Goal: Task Accomplishment & Management: Complete application form

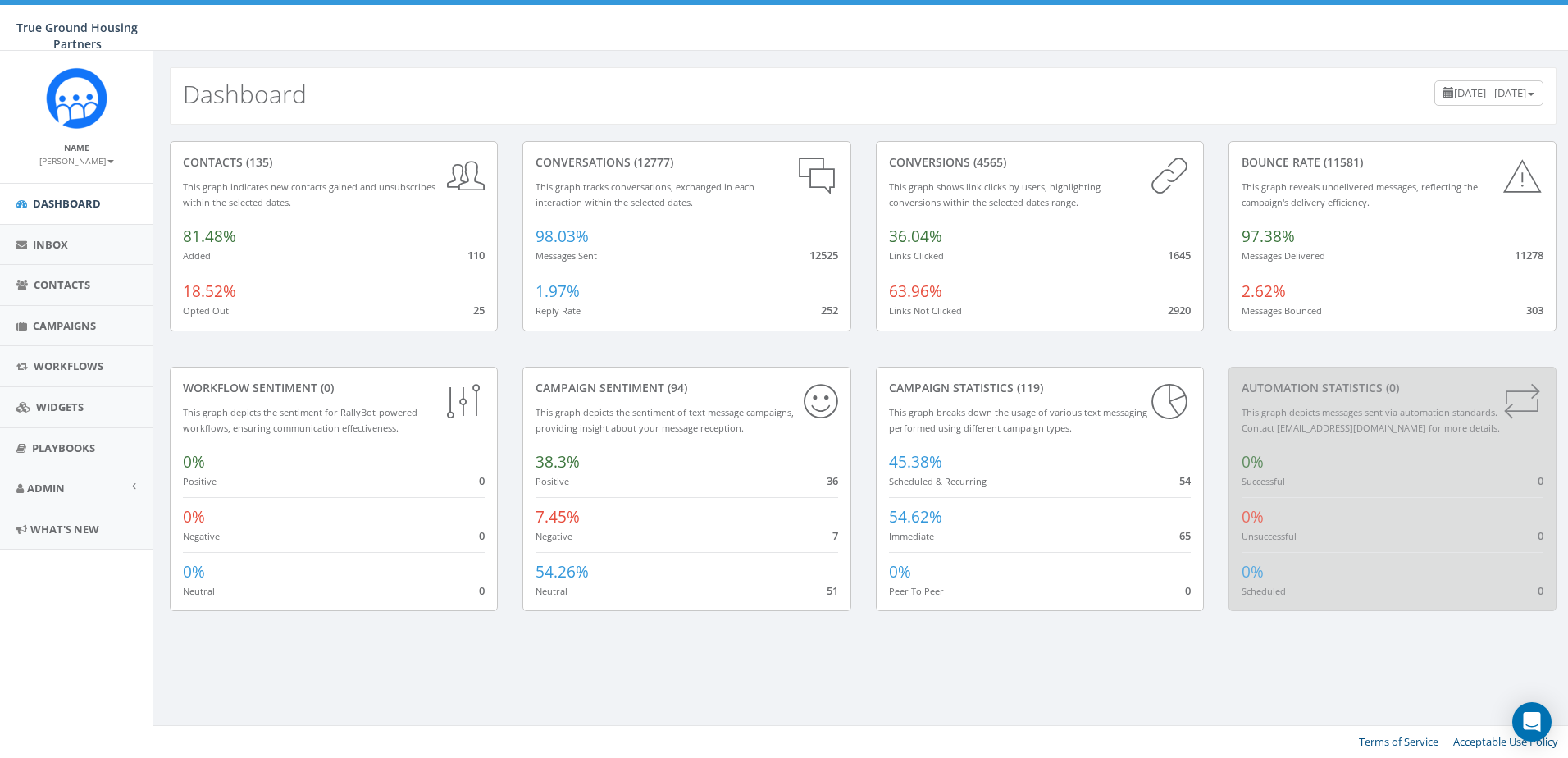
click at [64, 624] on aside "Name Heather Welsh Profile Sign Out Dashboard Inbox Contacts Campaigns Workflow…" at bounding box center [76, 404] width 153 height 707
click at [32, 337] on link "Campaigns" at bounding box center [76, 326] width 153 height 40
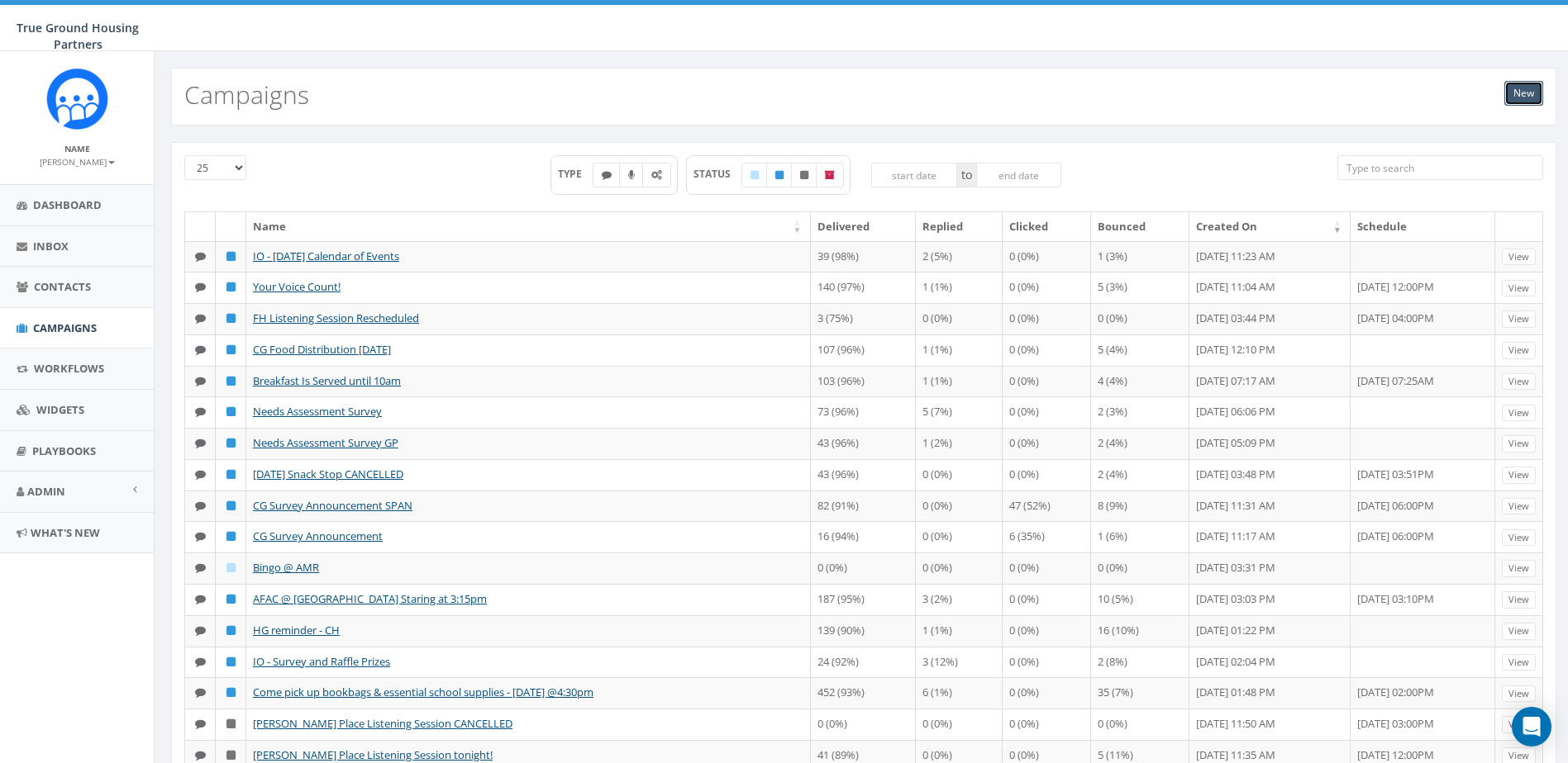
click at [1516, 85] on link "New" at bounding box center [1524, 94] width 39 height 25
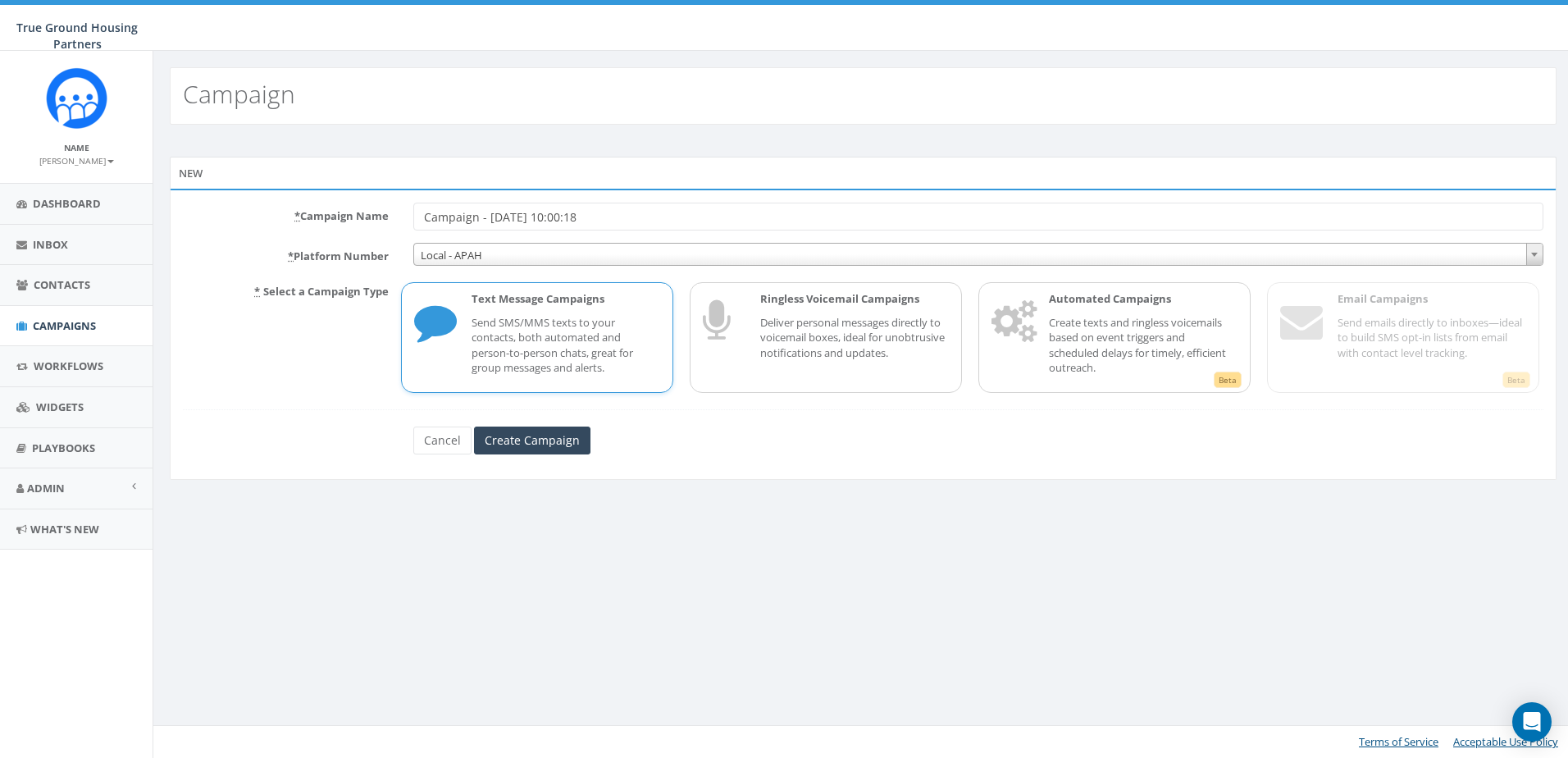
click at [787, 222] on input "Campaign - 08/28/2025, 10:00:18" at bounding box center [978, 217] width 1130 height 28
type input "CG Soccer Text"
click at [695, 452] on div "Cancel Create Campaign" at bounding box center [863, 441] width 923 height 28
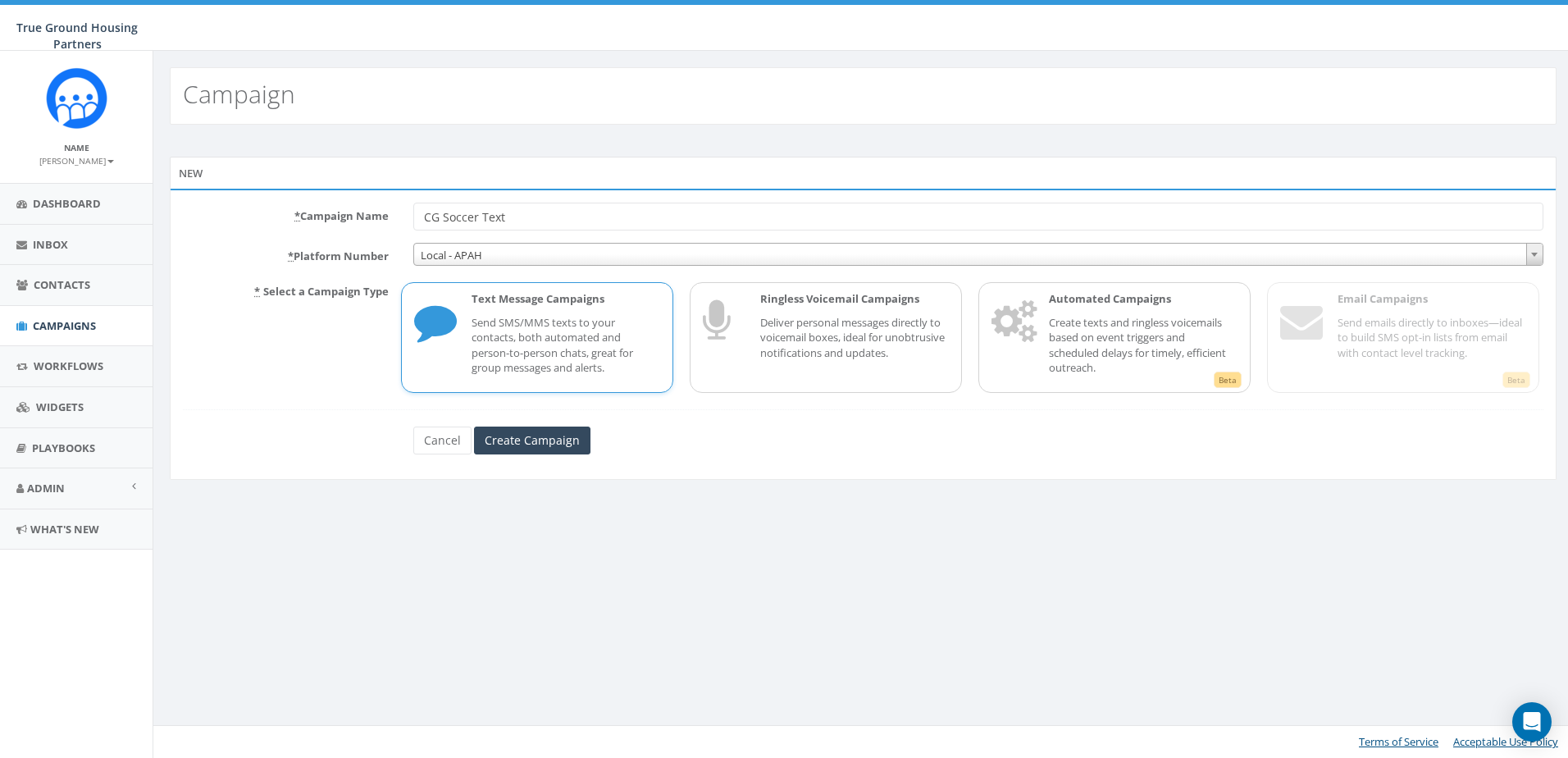
click at [563, 330] on p "Send SMS/MMS texts to your contacts, both automated and person-to-person chats,…" at bounding box center [566, 345] width 189 height 61
click at [533, 446] on input "Create Campaign" at bounding box center [533, 441] width 116 height 28
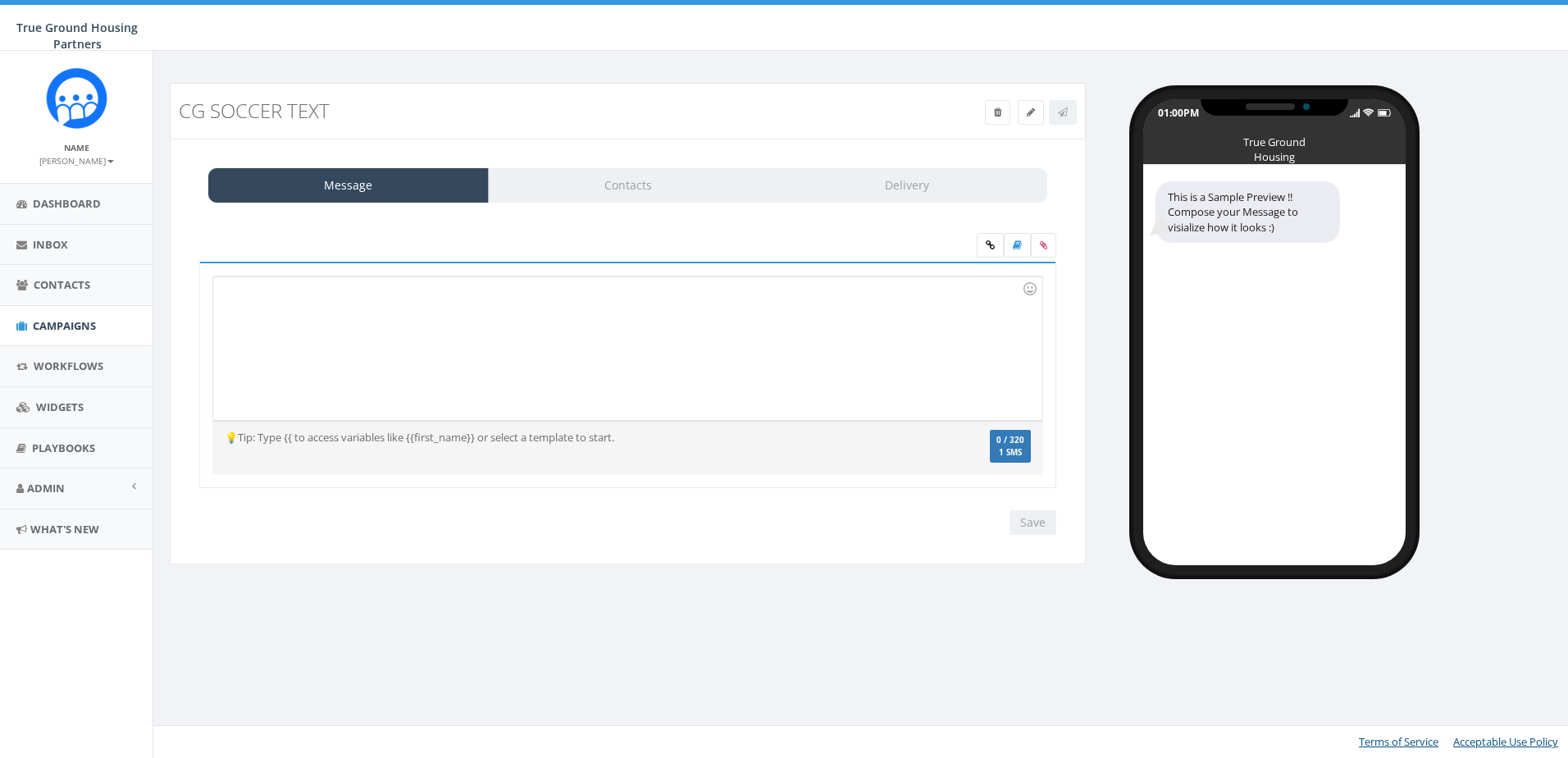
click at [495, 313] on div at bounding box center [627, 348] width 828 height 144
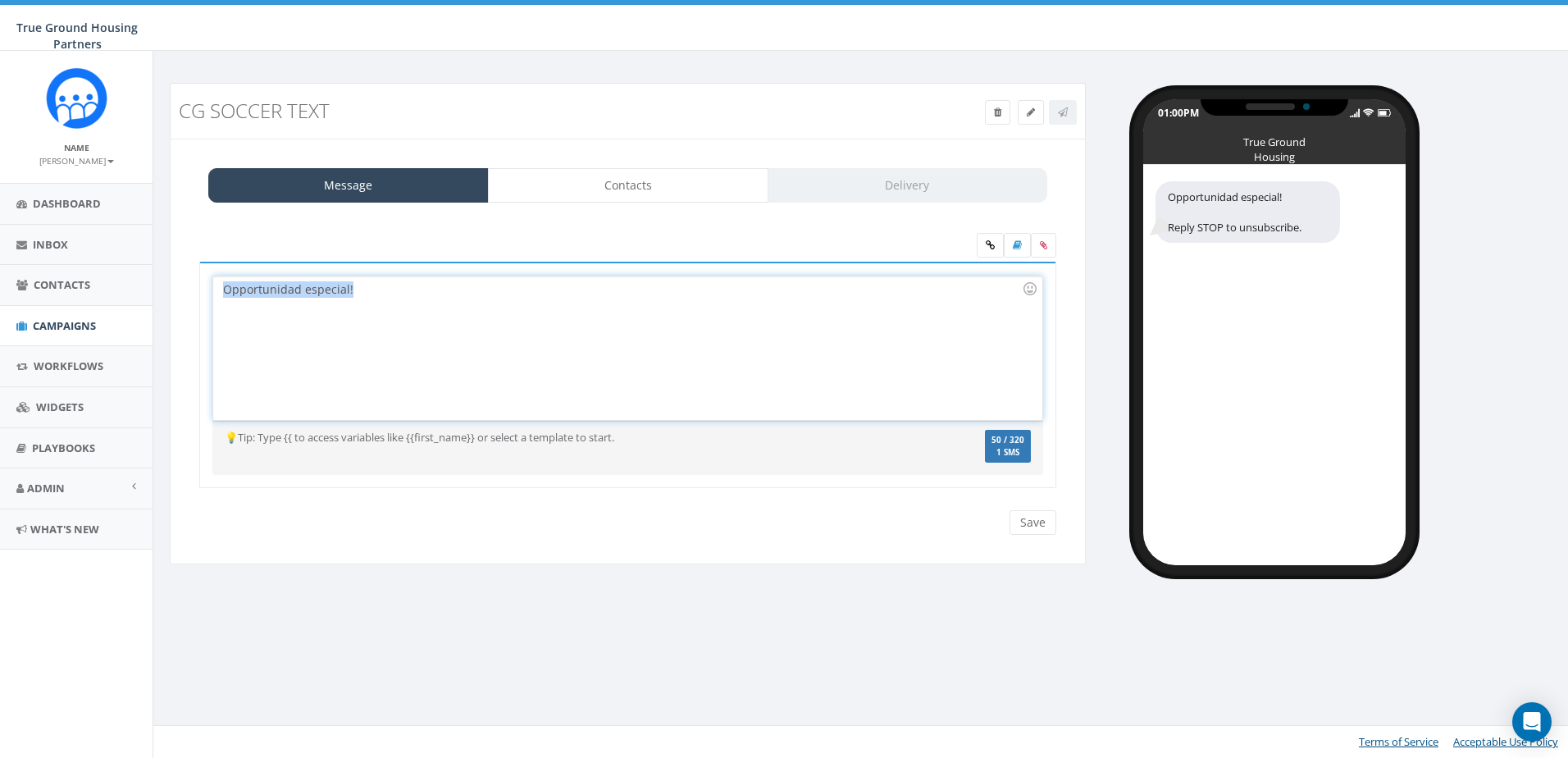
drag, startPoint x: 383, startPoint y: 290, endPoint x: 223, endPoint y: 294, distance: 160.0
click at [223, 294] on div "Opportunidad especial!" at bounding box center [627, 348] width 828 height 144
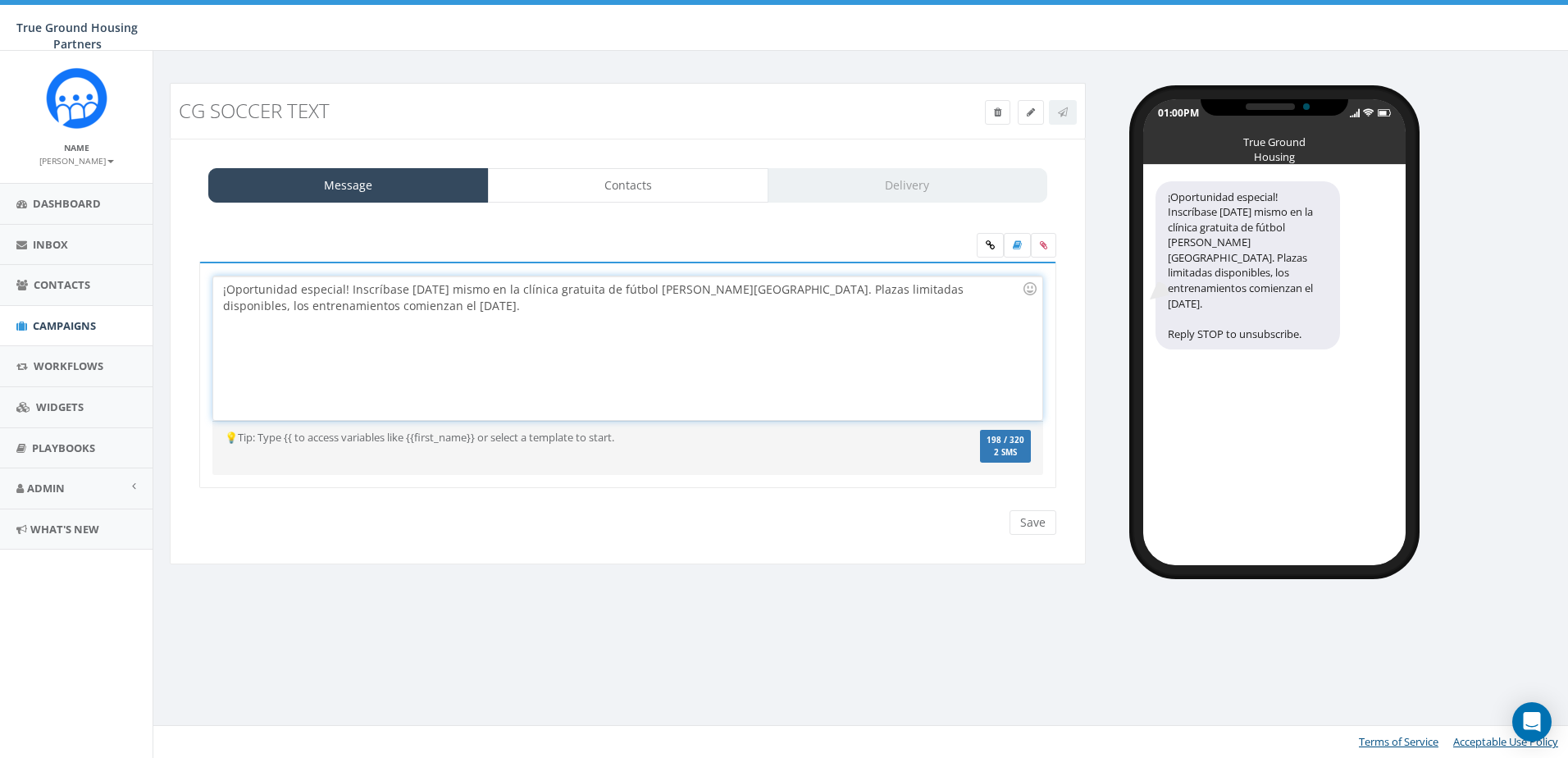
click at [393, 310] on div "¡Oportunidad especial! Inscríbase hoy mismo en la clínica gratuita de fútbol de…" at bounding box center [627, 348] width 828 height 144
click at [301, 308] on div "¡Oportunidad especial! Inscríbase hoy mismo en la clínica gratuita de fútbol de…" at bounding box center [627, 348] width 828 height 144
drag, startPoint x: 848, startPoint y: 291, endPoint x: 798, endPoint y: 301, distance: 51.0
click at [798, 301] on div "¡Oportunidad especial! Inscríbase hoy mismo en la clínica gratuita de fútbol de…" at bounding box center [627, 348] width 828 height 144
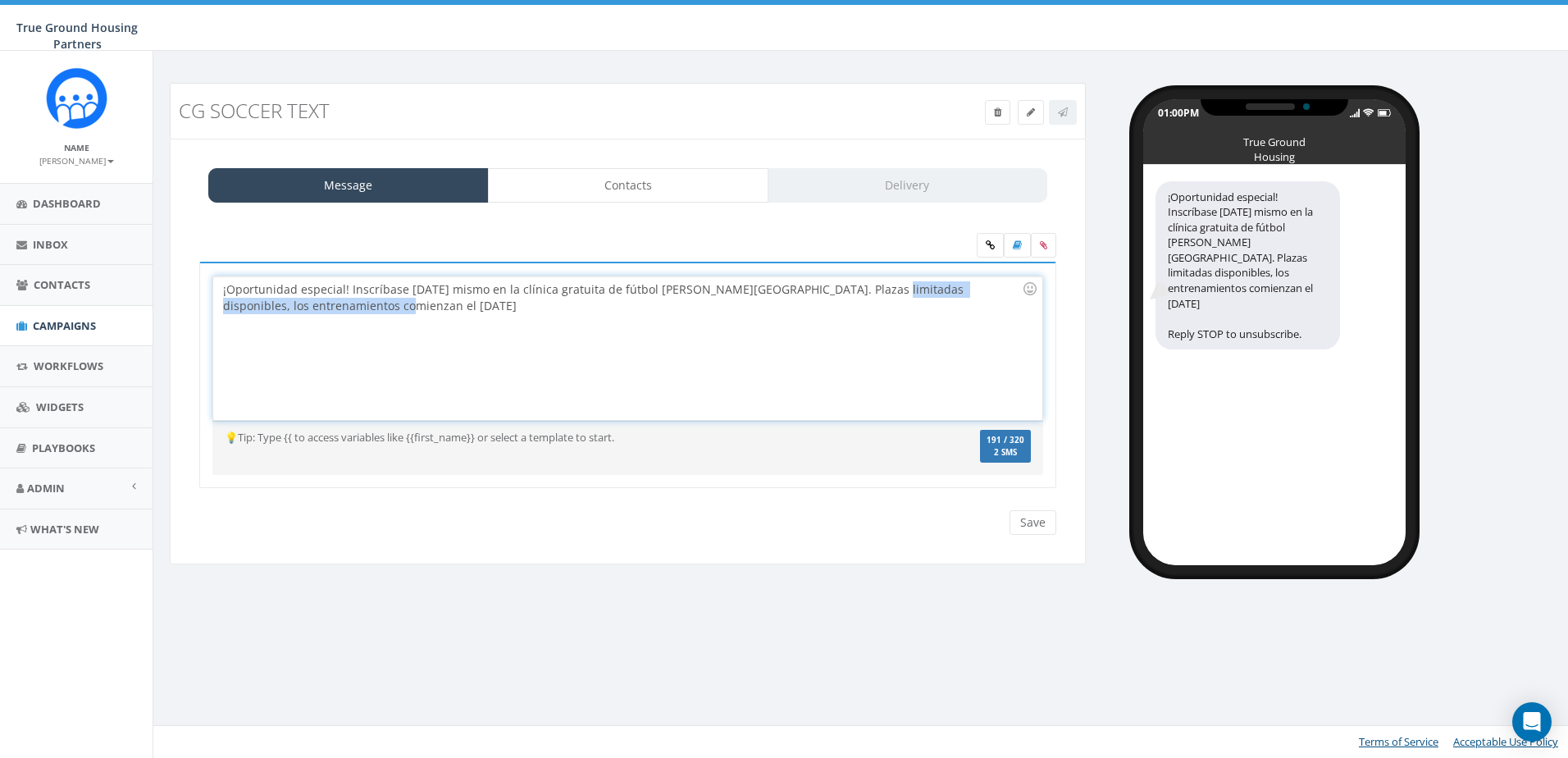
click at [794, 313] on div "¡Oportunidad especial! Inscríbase hoy mismo en la clínica gratuita de fútbol de…" at bounding box center [627, 348] width 828 height 144
click at [783, 293] on div "¡Oportunidad especial! Inscríbase hoy mismo en la clínica gratuita de fútbol de…" at bounding box center [627, 348] width 828 height 144
drag, startPoint x: 790, startPoint y: 289, endPoint x: 961, endPoint y: 305, distance: 171.7
click at [961, 305] on div "¡Oportunidad especial! Inscríbase hoy mismo en la clínica gratuita de fútbol de…" at bounding box center [627, 348] width 828 height 144
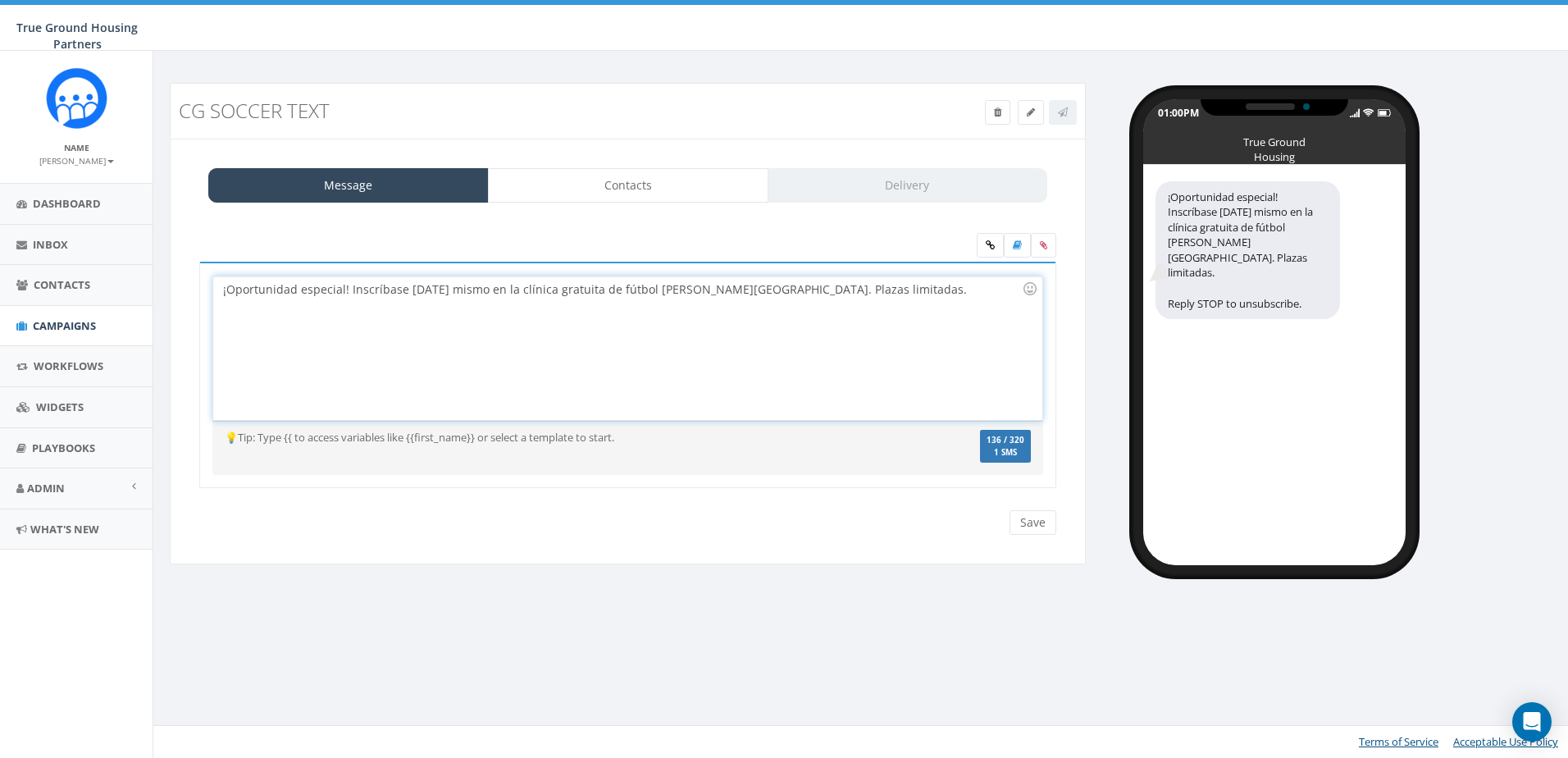
click at [441, 289] on div "¡Oportunidad especial! Inscríbase hoy mismo en la clínica gratuita de fútbol de…" at bounding box center [627, 348] width 828 height 144
drag, startPoint x: 785, startPoint y: 293, endPoint x: 748, endPoint y: 295, distance: 37.1
click at [785, 292] on div "¡Oportunidad especial! Inscríbase en la clínica gratuita de fútbol de Arlington…" at bounding box center [627, 348] width 828 height 144
drag, startPoint x: 765, startPoint y: 236, endPoint x: 781, endPoint y: 234, distance: 16.1
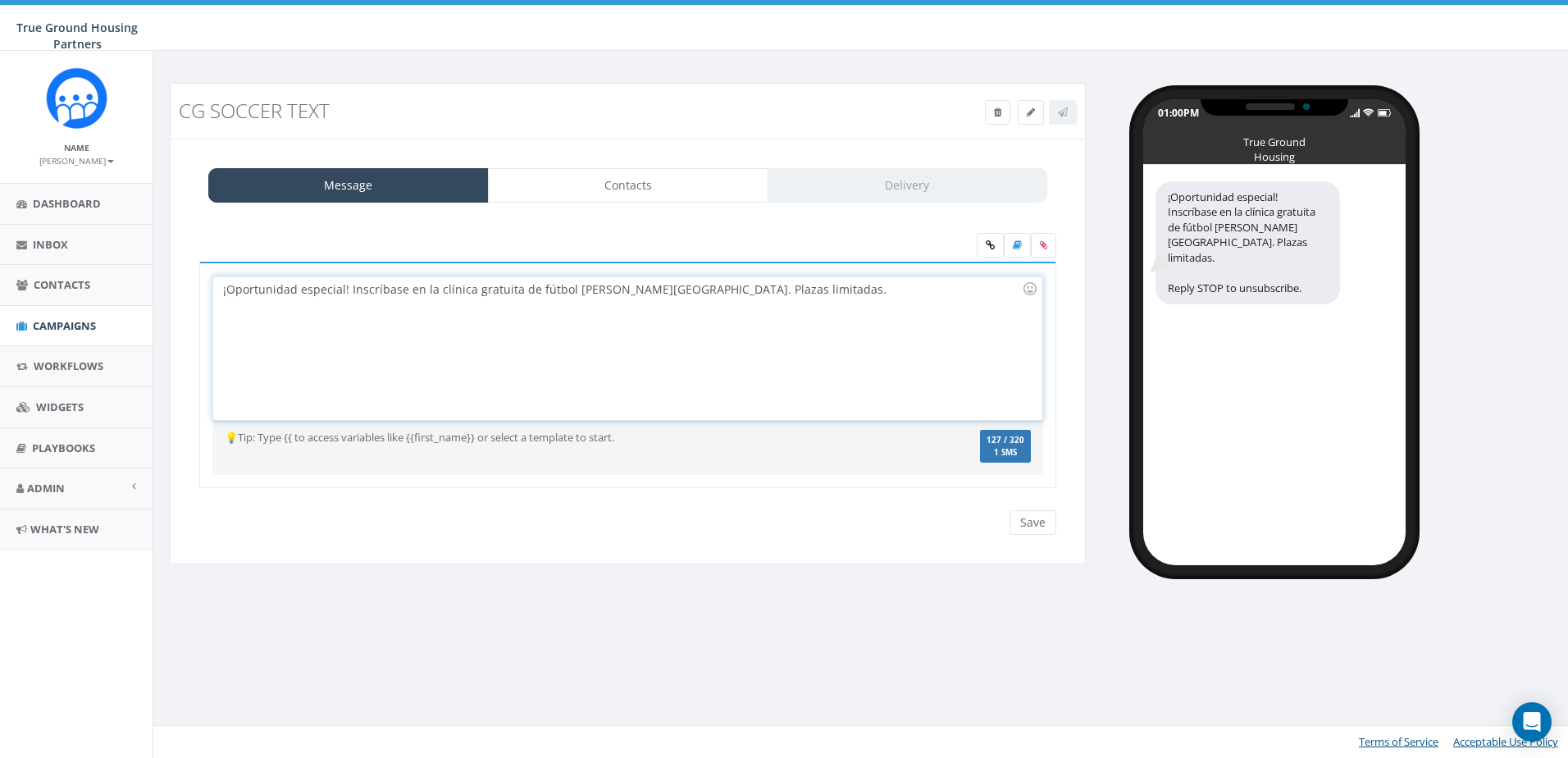
click at [765, 235] on div at bounding box center [627, 247] width 882 height 29
click at [986, 244] on icon at bounding box center [990, 245] width 9 height 10
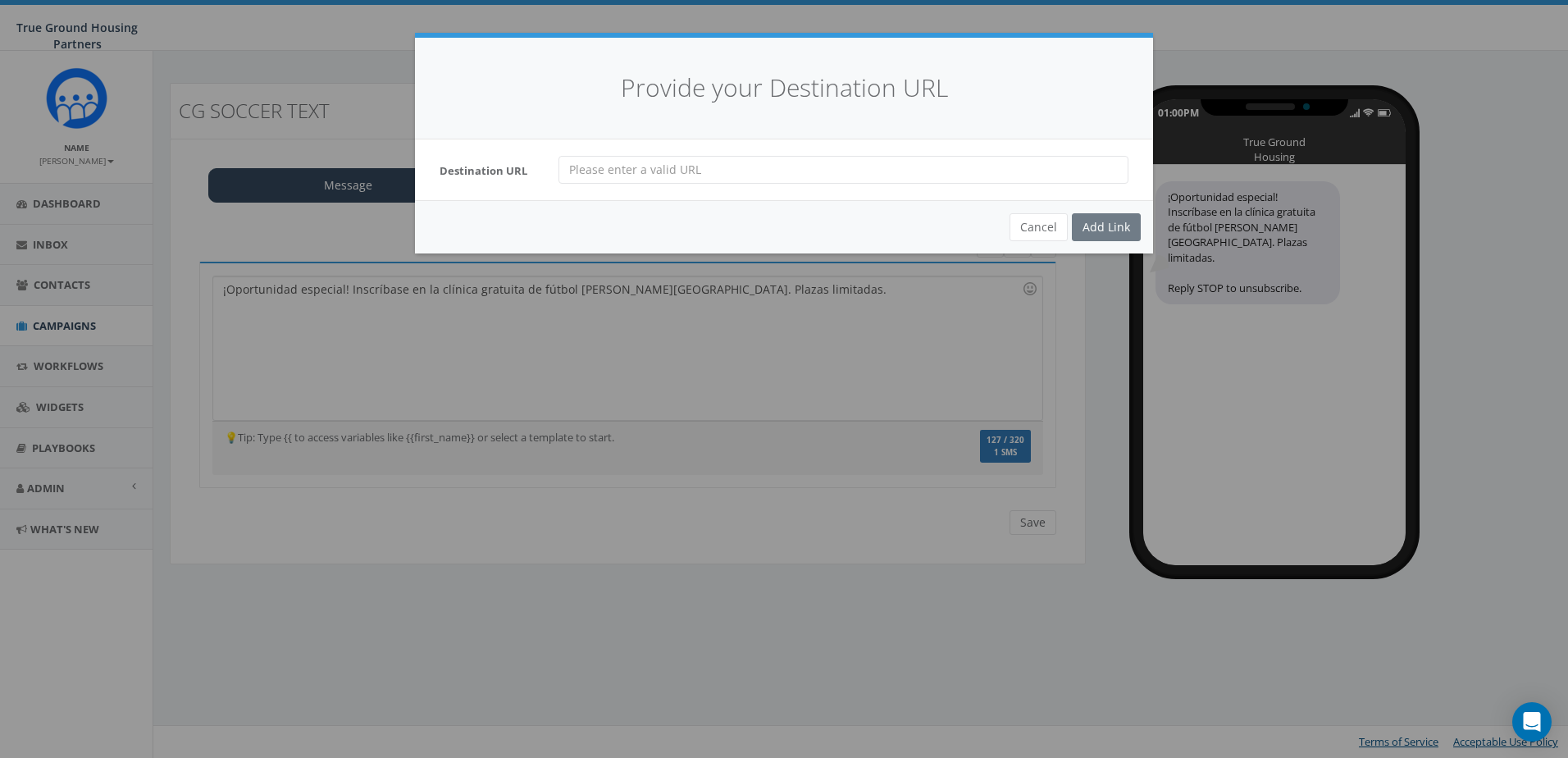
click at [761, 183] on div "Destination URL" at bounding box center [784, 170] width 738 height 61
click at [759, 175] on input "url" at bounding box center [843, 170] width 570 height 28
click at [602, 170] on input "url" at bounding box center [843, 170] width 570 height 28
paste input "https://urldefense.proofpoint.com/v2/url?u=https-3A__forms.gle_2LwZfUDhYec7jNkL…"
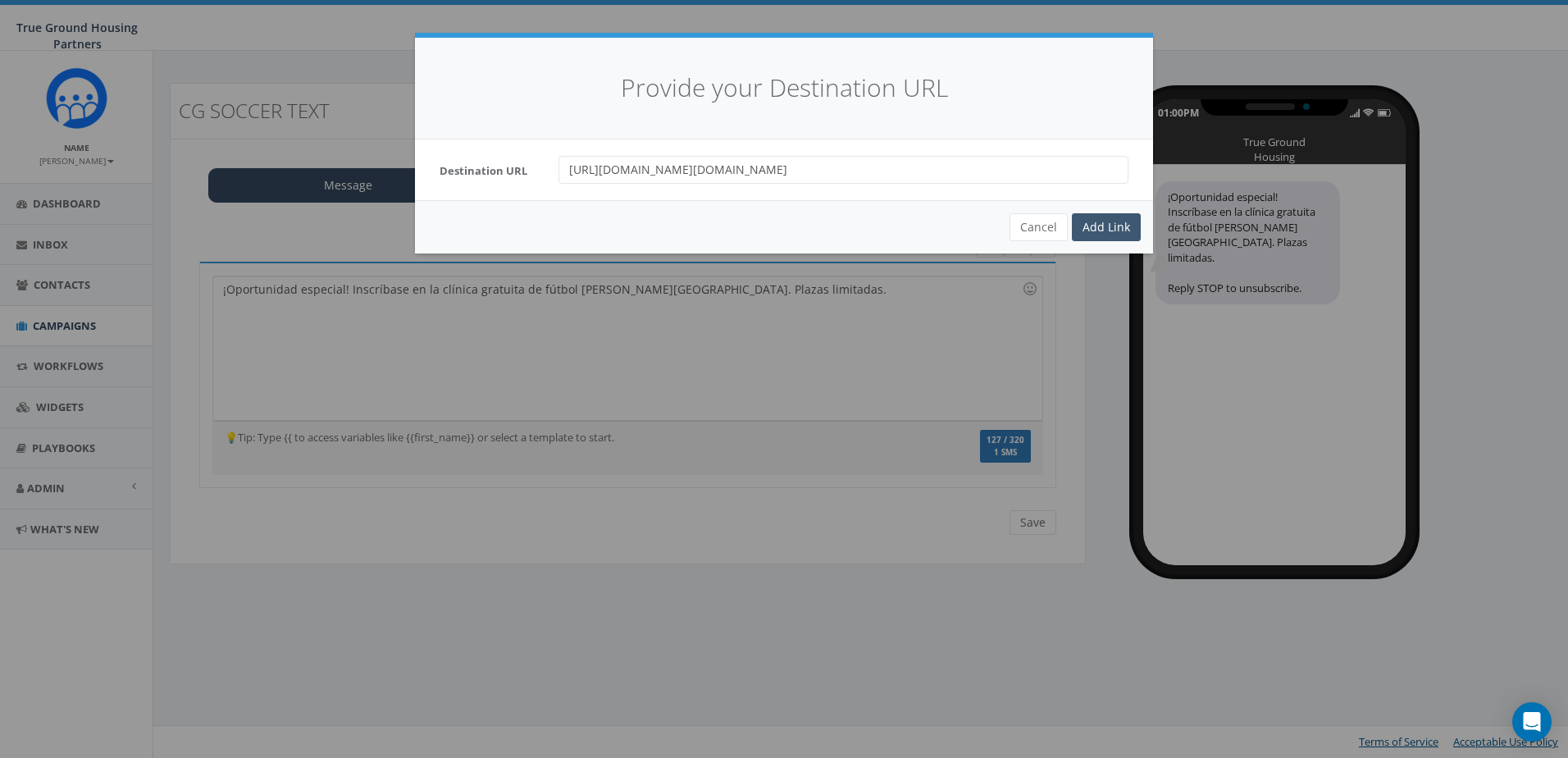
type input "https://urldefense.proofpoint.com/v2/url?u=https-3A__forms.gle_2LwZfUDhYec7jNkL…"
click at [1111, 224] on div "Add Link" at bounding box center [1106, 228] width 69 height 28
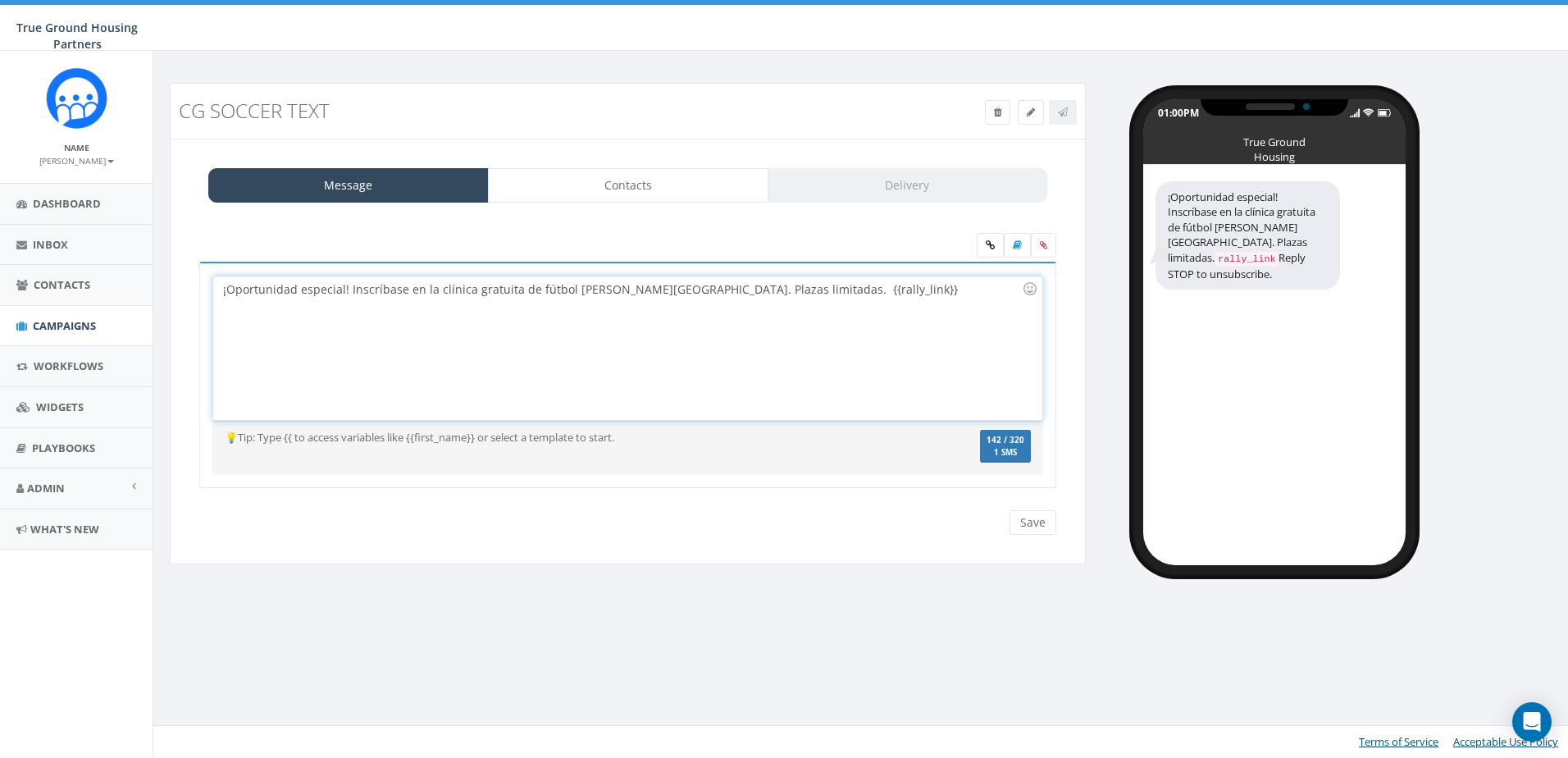
click at [729, 292] on div "¡Oportunidad especial! Inscríbase en la clínica gratuita de fútbol de Arlington…" at bounding box center [627, 348] width 828 height 144
click at [870, 291] on div "¡Oportunidad especial! Inscríbase en la clínica gratuita de fútbol de Arlington…" at bounding box center [627, 348] width 828 height 144
click at [447, 332] on div "¡Oportunidad especial! Inscríbase en la clínica gratuita de fútbol de Arlington…" at bounding box center [627, 348] width 828 height 144
drag, startPoint x: 725, startPoint y: 286, endPoint x: 635, endPoint y: 291, distance: 90.1
click at [635, 291] on div "¡Oportunidad especial! Inscríbase en la clínica gratuita de fútbol de Arlington…" at bounding box center [627, 348] width 828 height 144
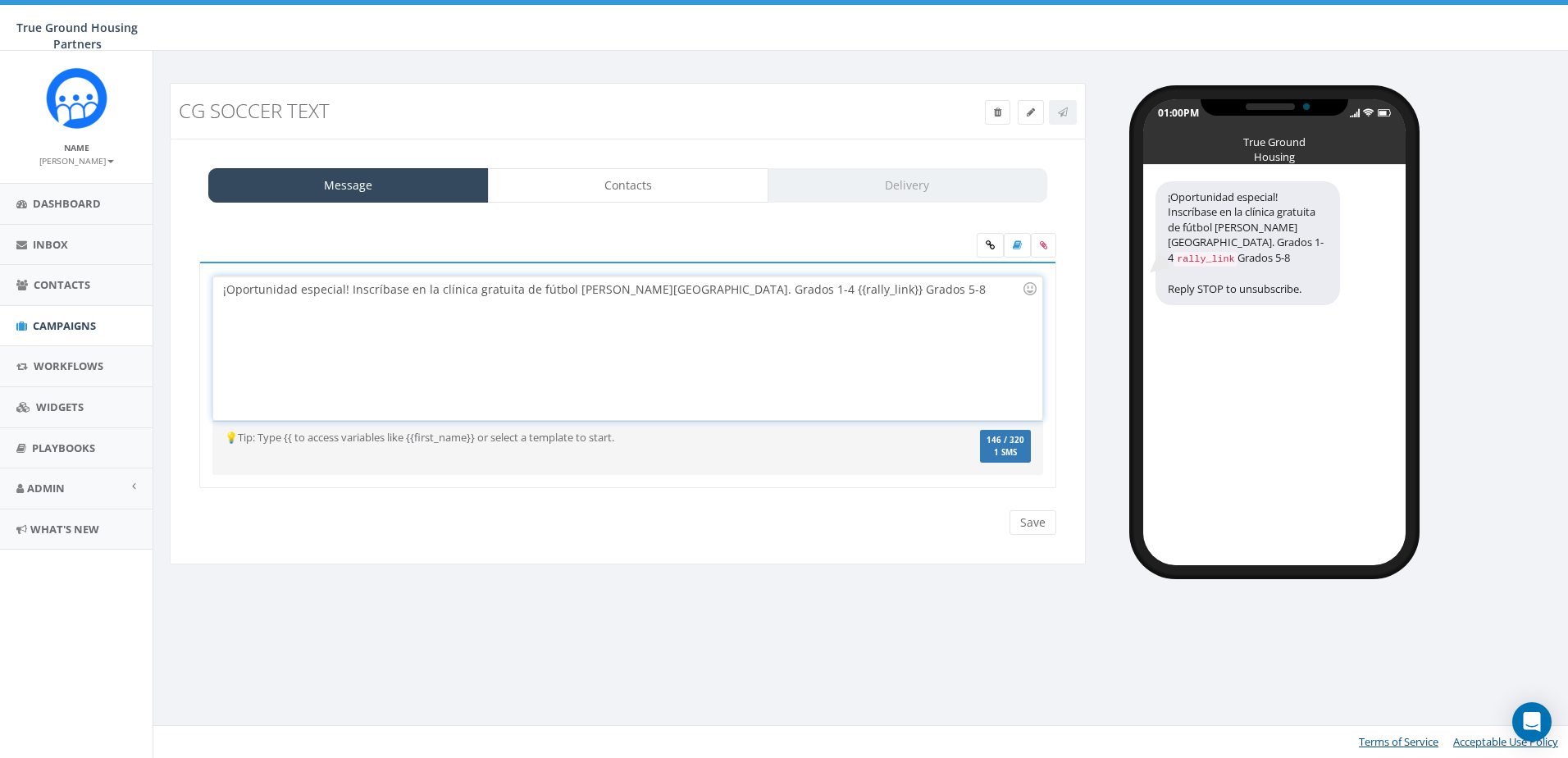
click at [863, 294] on div "¡Oportunidad especial! Inscríbase en la clínica gratuita de fútbol de Arlington…" at bounding box center [627, 348] width 828 height 144
click at [840, 286] on div "¡Oportunidad especial! Inscríbase en la clínica gratuita de fútbol de Arlington…" at bounding box center [627, 348] width 828 height 144
click at [1134, 332] on div "01:00PM True Ground Housing Partners ¡Oportunidad especial! Inscríbase en la cl…" at bounding box center [1334, 324] width 471 height 482
drag, startPoint x: 1094, startPoint y: 323, endPoint x: 1067, endPoint y: 315, distance: 28.2
click at [1094, 323] on div "CG Soccer Text Test Message Status: Message Contacts Delivery ¡Oportunidad espe…" at bounding box center [628, 334] width 941 height 503
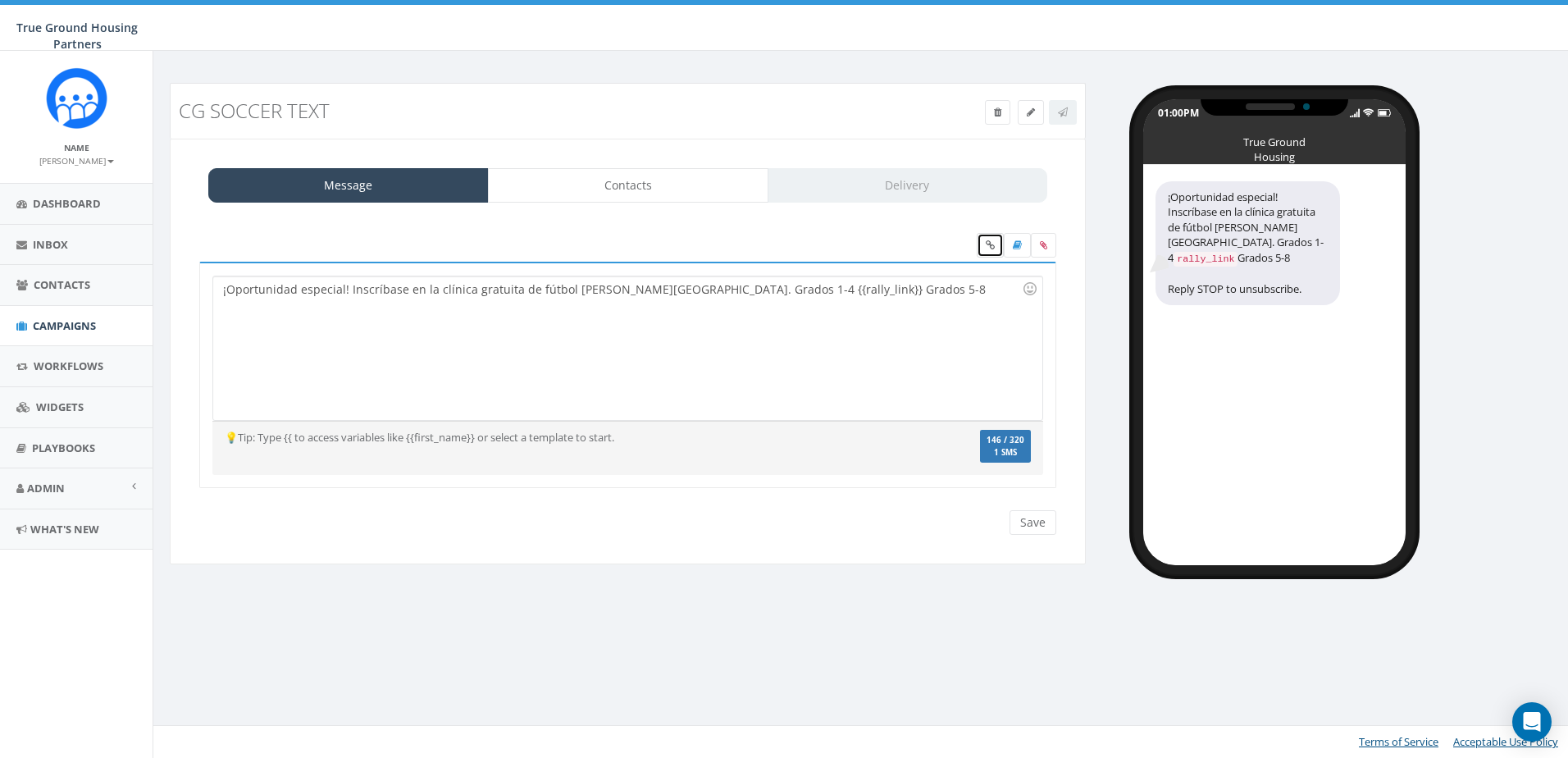
click at [990, 238] on link at bounding box center [990, 245] width 27 height 25
click at [986, 247] on icon at bounding box center [990, 245] width 9 height 10
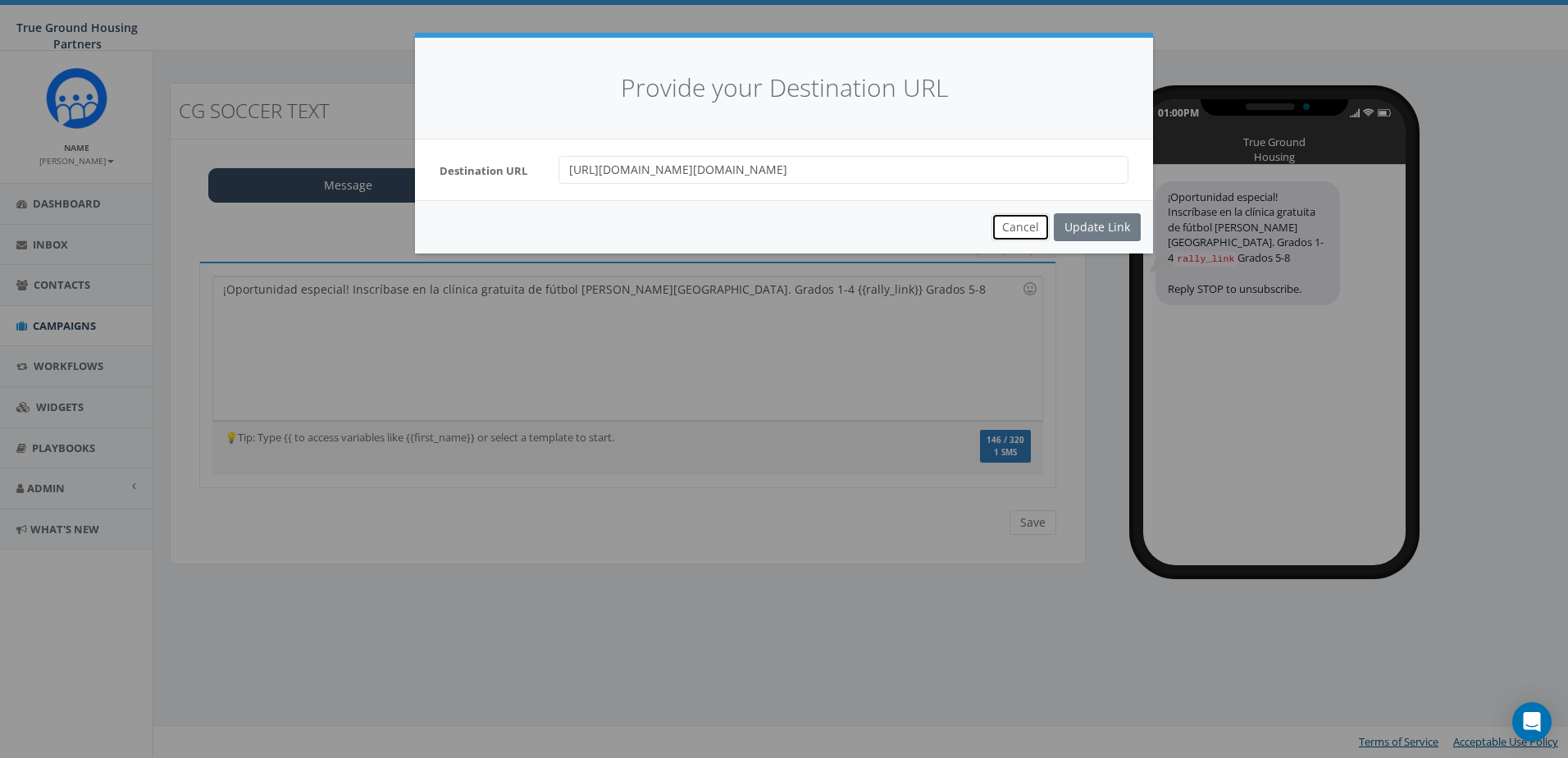
click at [1002, 236] on button "Cancel" at bounding box center [1020, 228] width 58 height 28
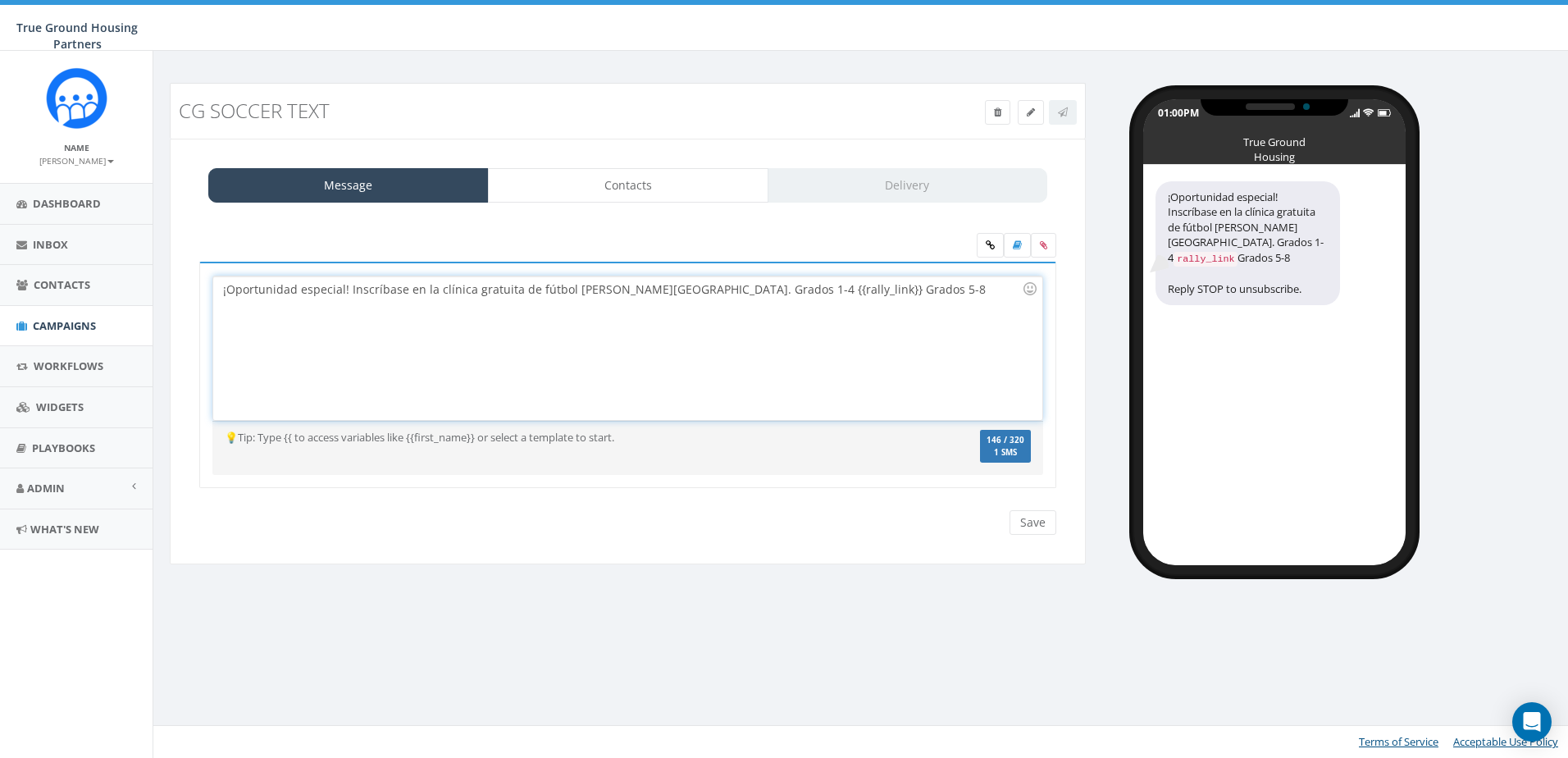
click at [868, 287] on div "¡Oportunidad especial! Inscríbase en la clínica gratuita de fútbol de Arlington…" at bounding box center [627, 348] width 828 height 144
click at [986, 111] on link at bounding box center [997, 112] width 26 height 25
